Goal: Check status: Check status

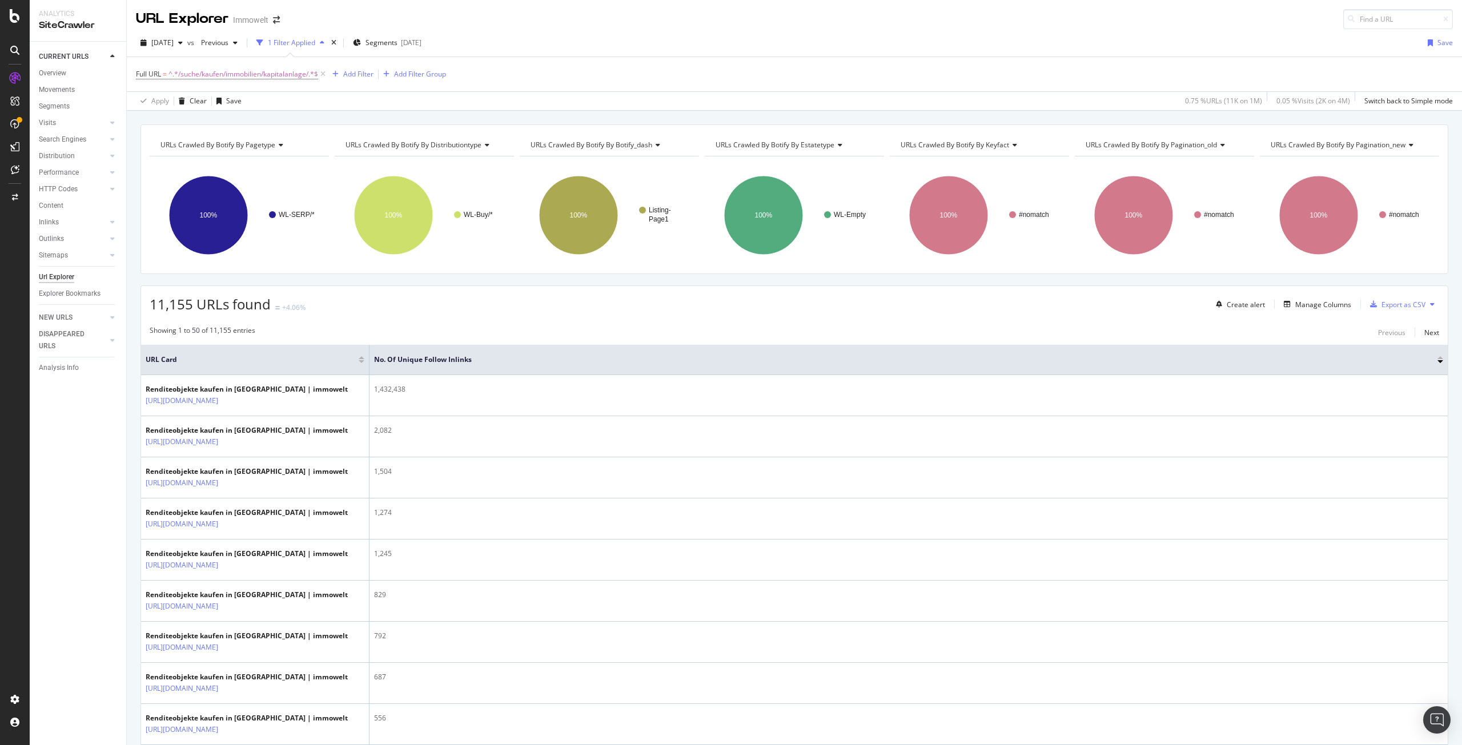
scroll to position [2680, 0]
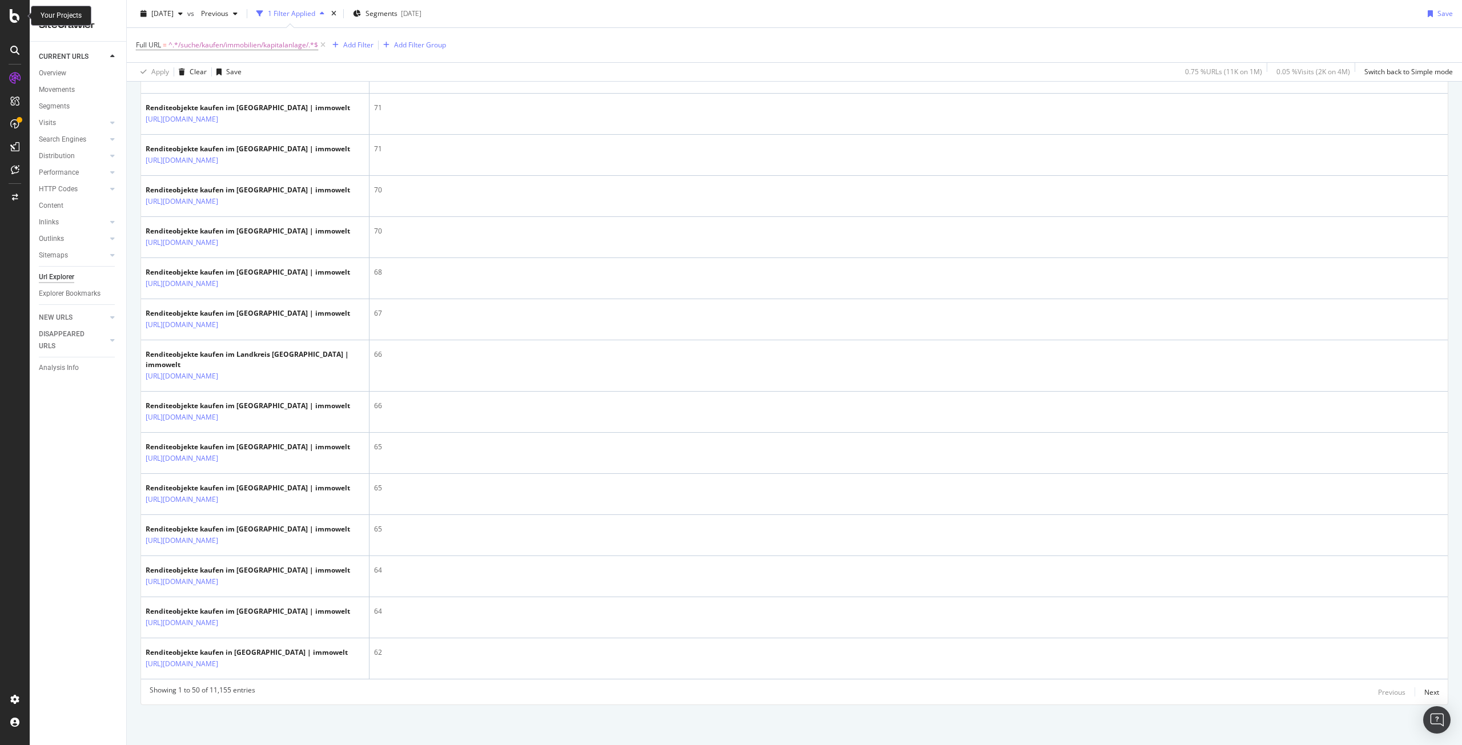
click at [15, 13] on icon at bounding box center [15, 16] width 10 height 14
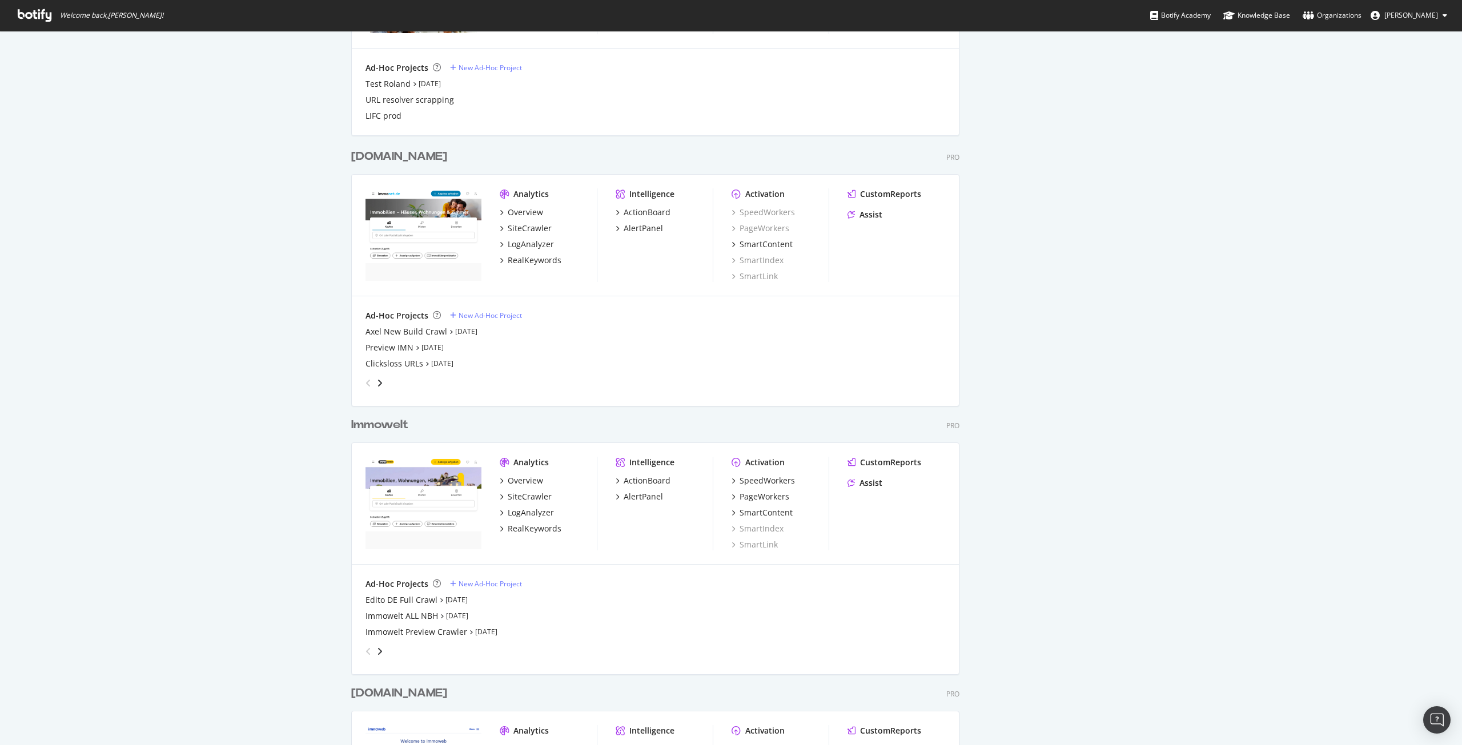
scroll to position [1370, 0]
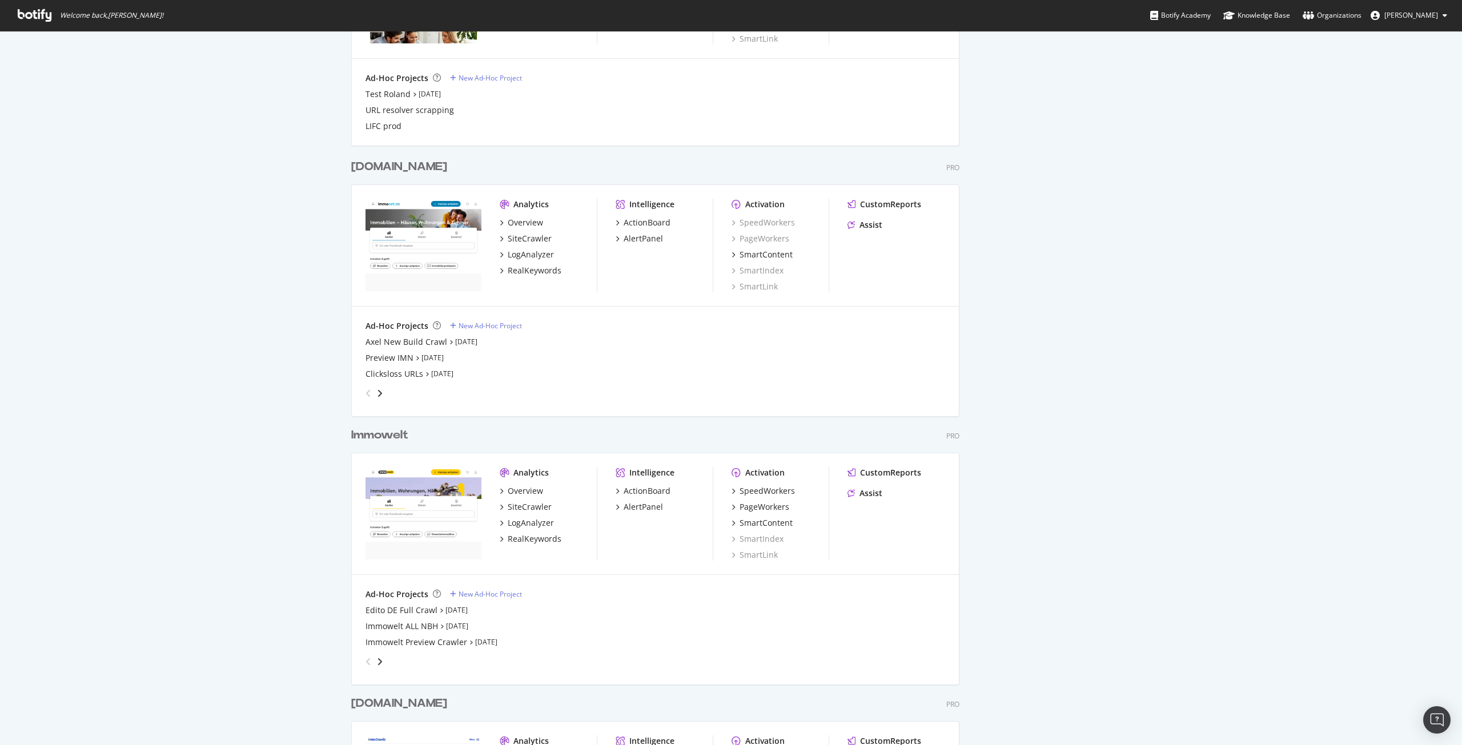
click at [388, 164] on div "[DOMAIN_NAME]" at bounding box center [399, 167] width 96 height 17
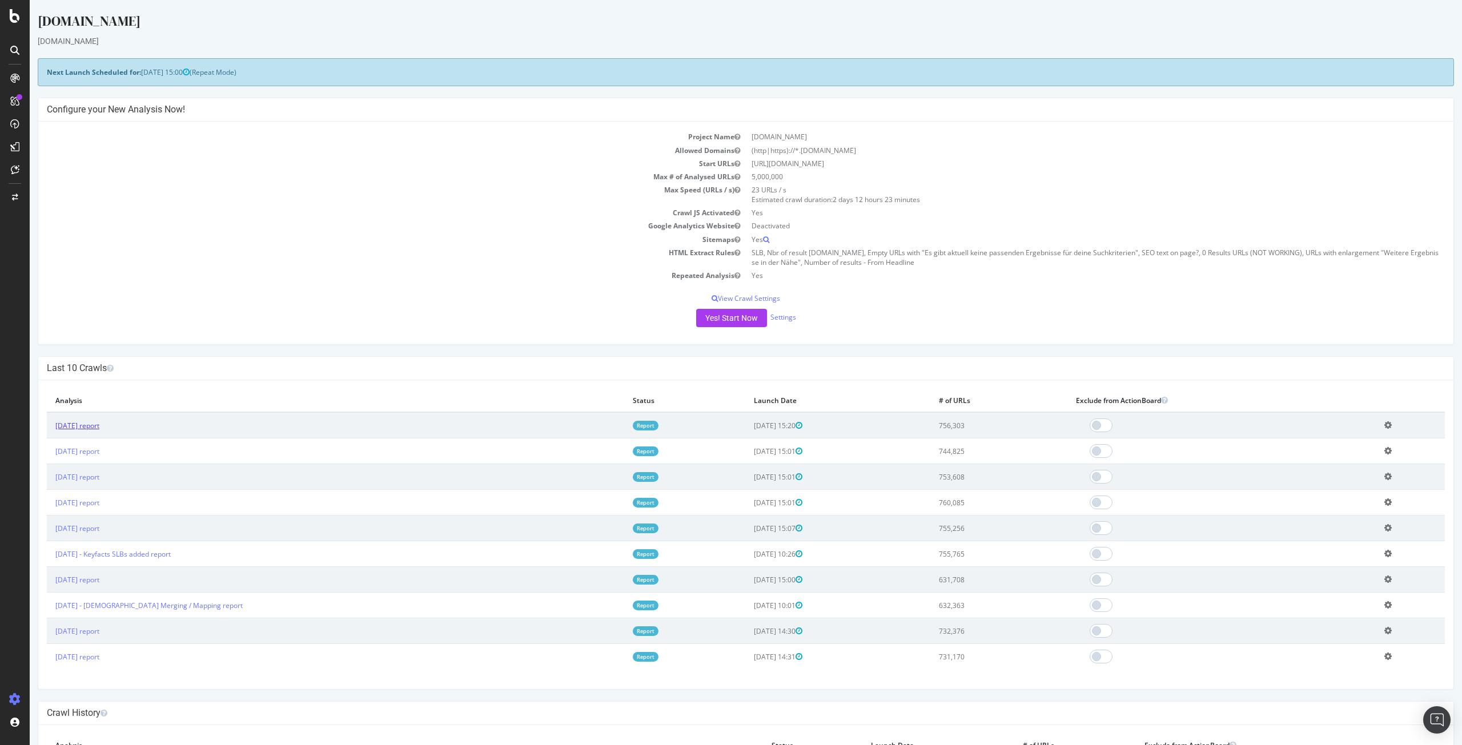
click at [99, 423] on link "[DATE] report" at bounding box center [77, 426] width 44 height 10
